Goal: Task Accomplishment & Management: Use online tool/utility

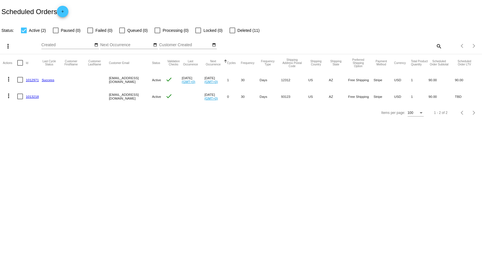
click at [168, 155] on body "Scheduled Orders add Status: Active (2) Paused (0) Failed (0) Queued (0) Proces…" at bounding box center [241, 134] width 482 height 268
click at [442, 193] on body "Scheduled Orders add Status: Active (2) Paused (0) Failed (0) Queued (0) Proces…" at bounding box center [241, 134] width 482 height 268
click at [325, 157] on body "Scheduled Orders add Status: Active (2) Paused (0) Failed (0) Queued (0) Proces…" at bounding box center [241, 134] width 482 height 268
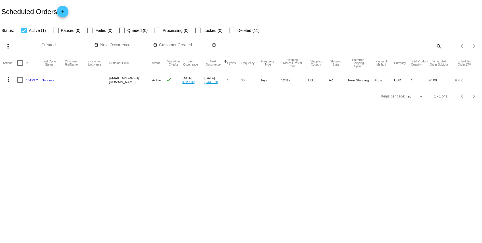
click at [188, 123] on body "Scheduled Orders add Status: Active (1) Paused (0) Failed (0) Queued (0) Proces…" at bounding box center [241, 121] width 482 height 243
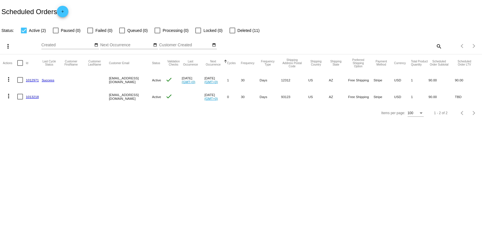
click at [9, 97] on mat-icon "more_vert" at bounding box center [8, 96] width 7 height 7
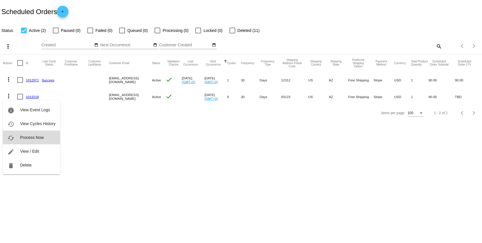
click at [18, 139] on button "cached Process Now" at bounding box center [31, 137] width 57 height 14
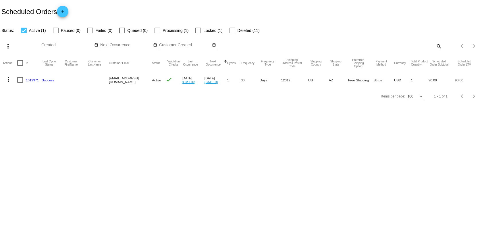
click at [155, 30] on div at bounding box center [158, 31] width 6 height 6
click at [157, 33] on input "Processing (1)" at bounding box center [157, 33] width 0 height 0
checkbox input "true"
